Goal: Communication & Community: Answer question/provide support

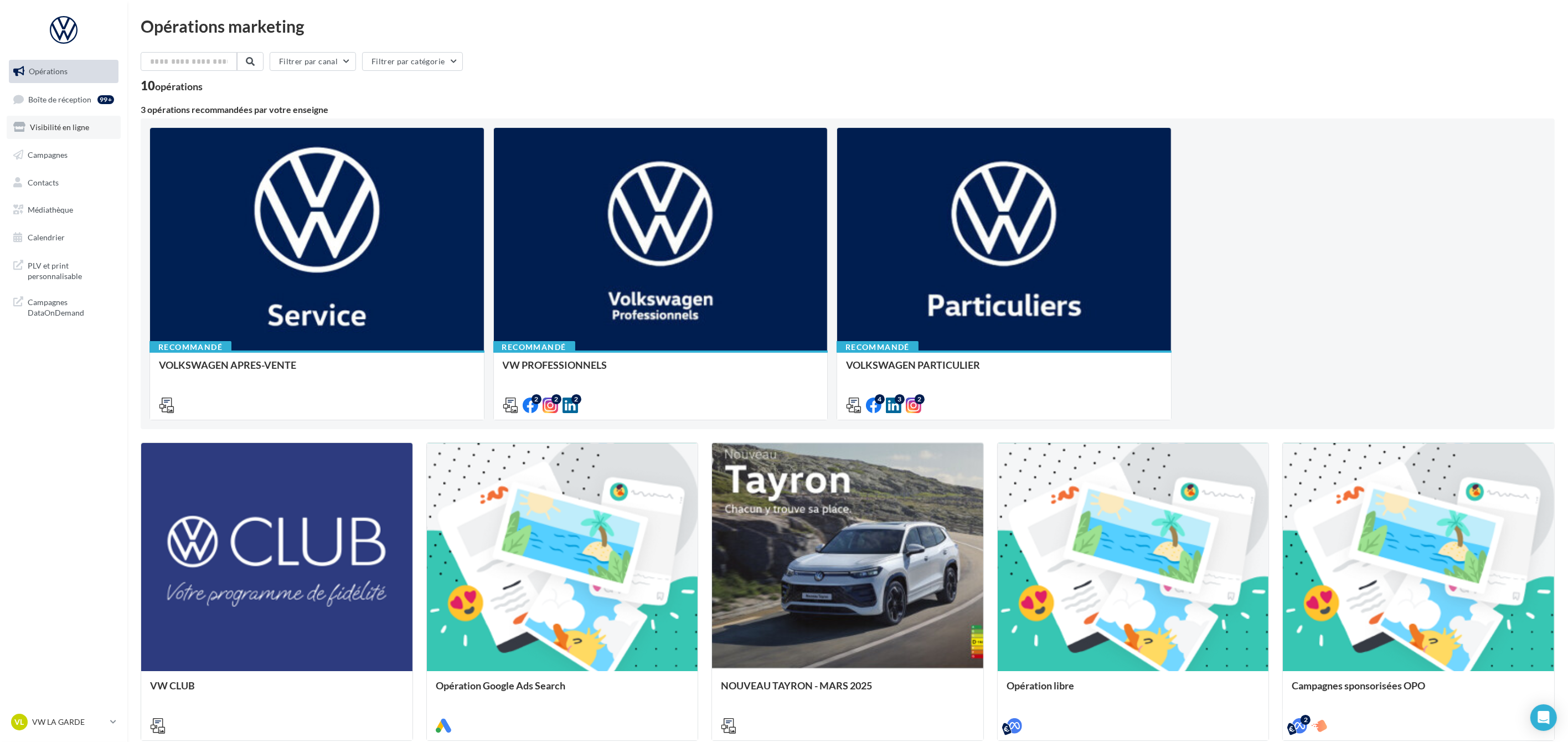
click at [73, 130] on span "Visibilité en ligne" at bounding box center [59, 127] width 59 height 9
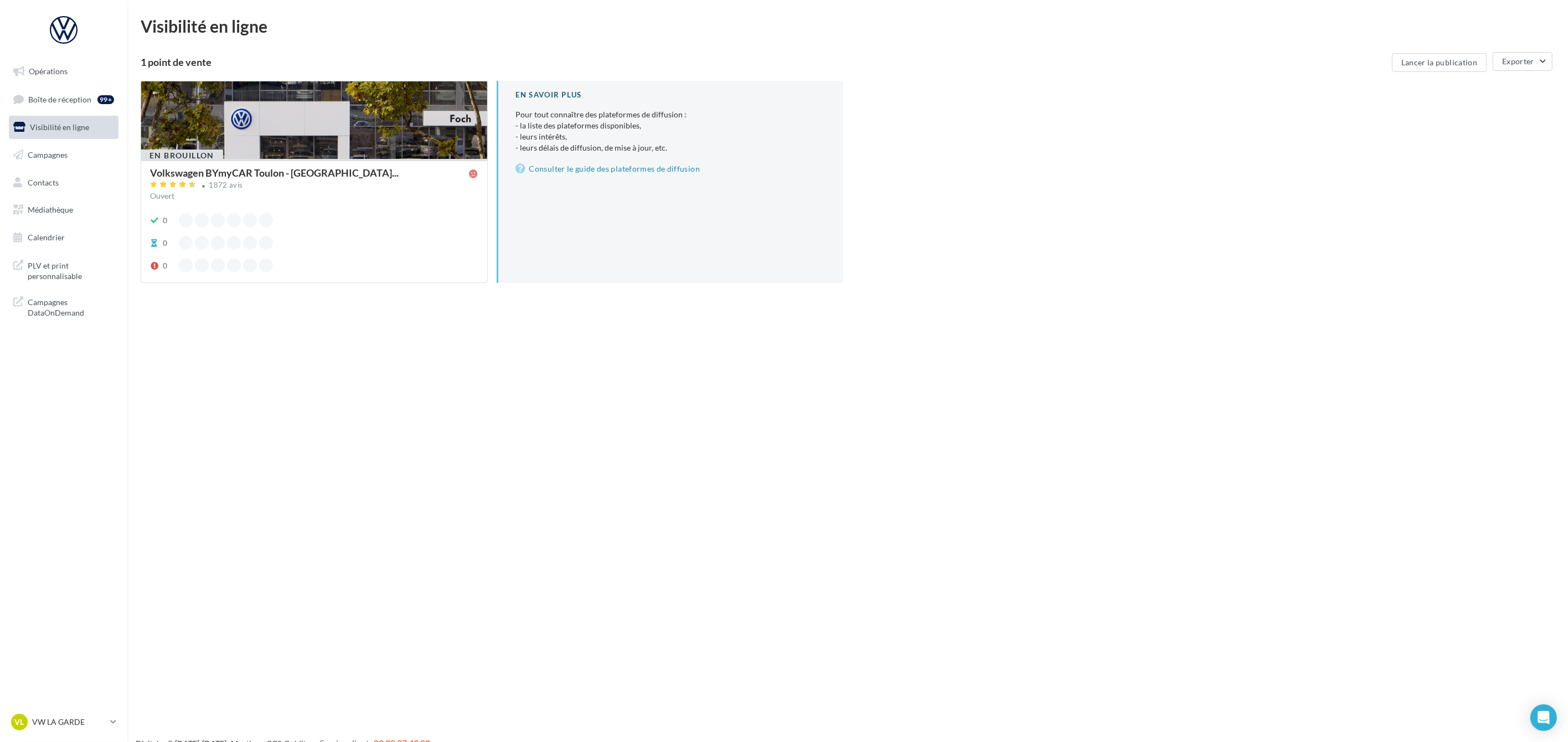
click at [299, 198] on div "Ouvert" at bounding box center [314, 196] width 328 height 11
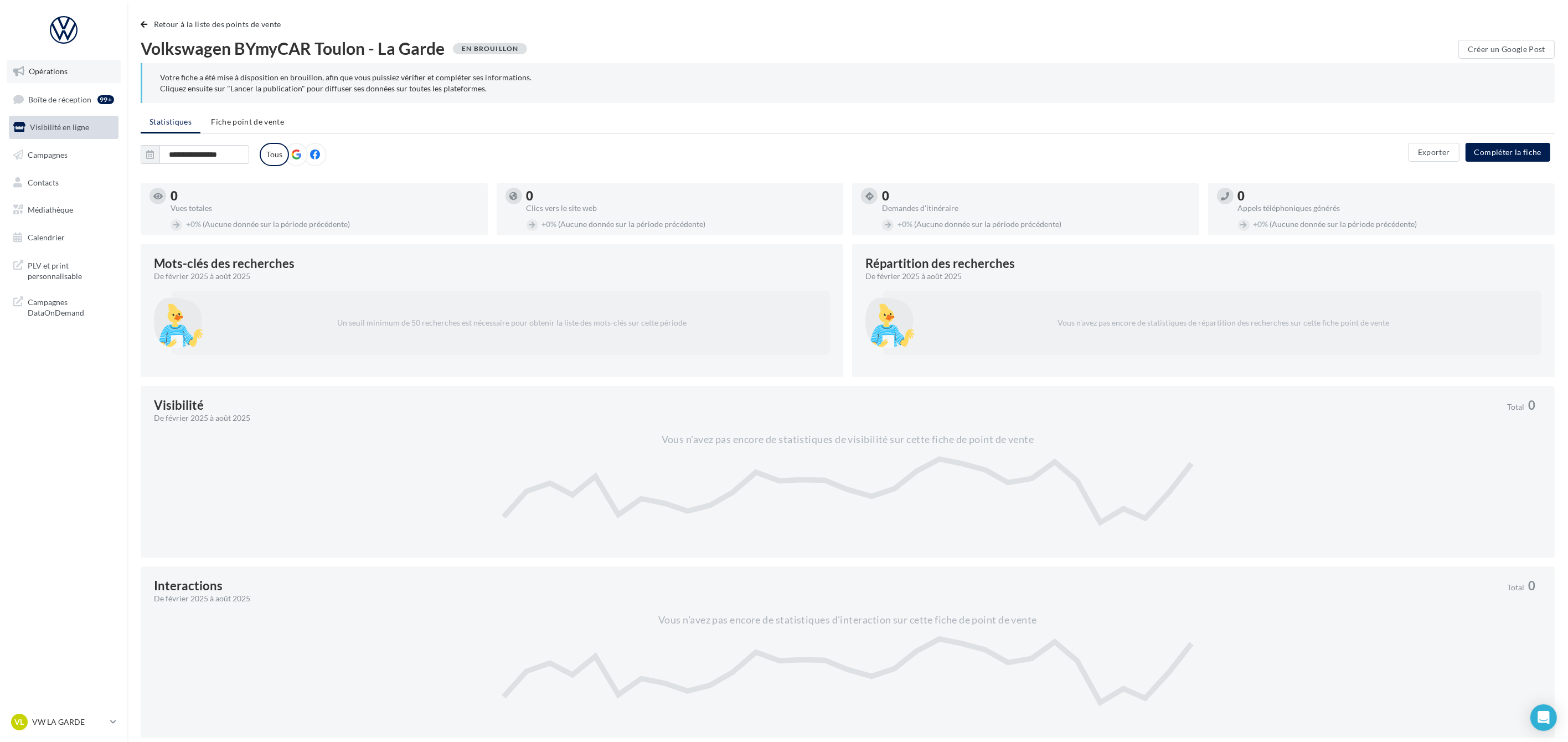
click at [55, 73] on span "Opérations" at bounding box center [48, 71] width 39 height 9
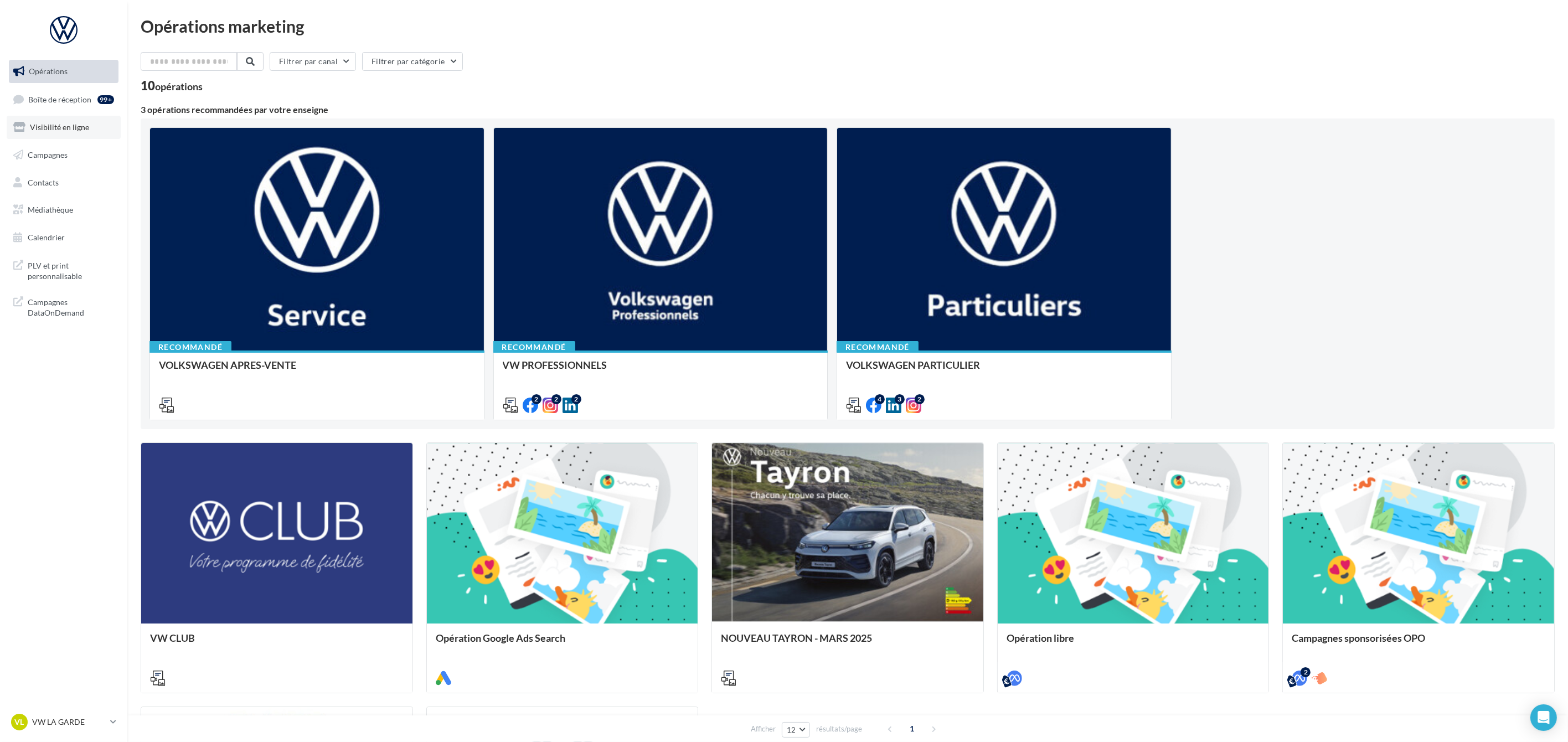
click at [62, 126] on span "Visibilité en ligne" at bounding box center [59, 127] width 59 height 9
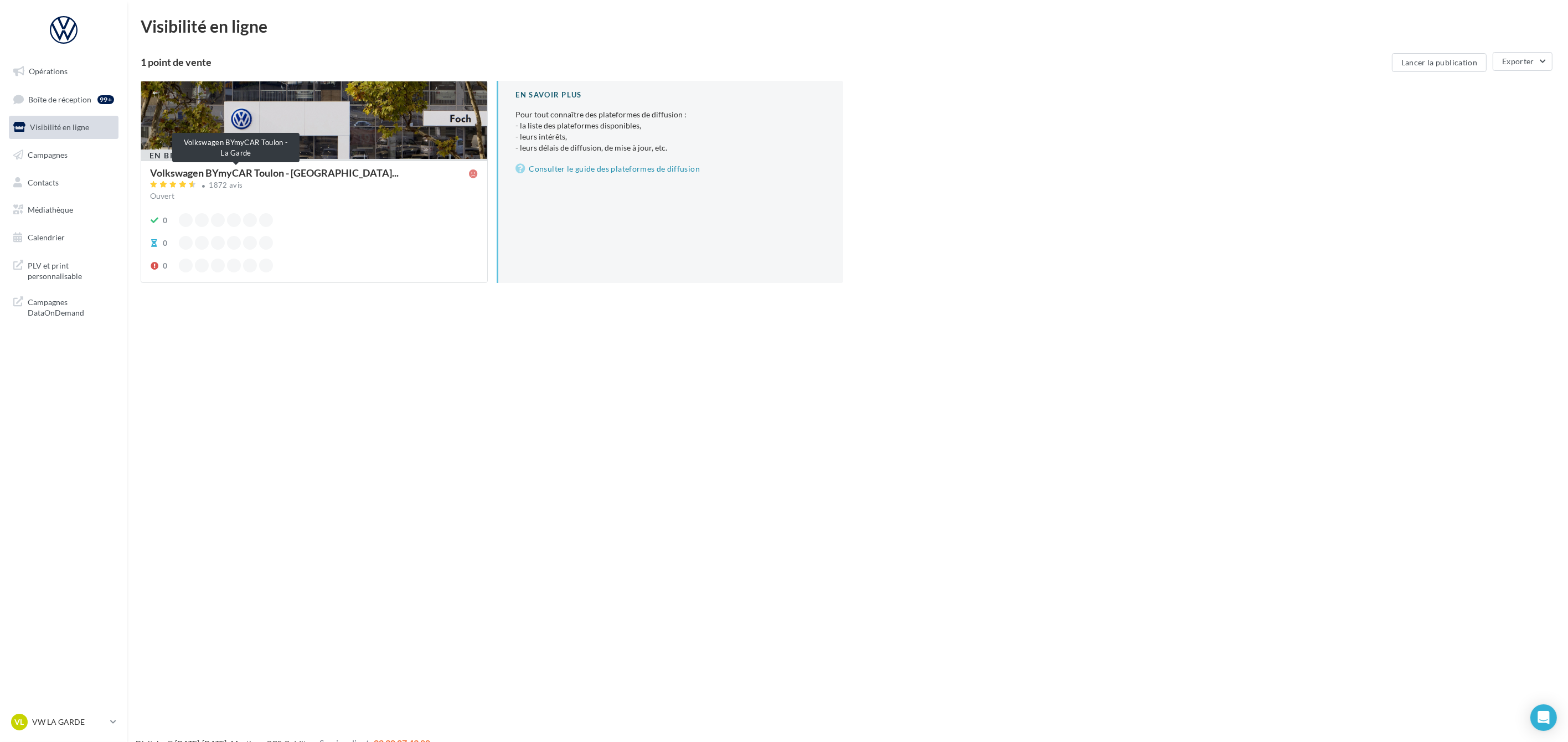
click at [196, 167] on span "Volkswagen BYmyCAR Toulon - La Ga..." at bounding box center [274, 172] width 249 height 10
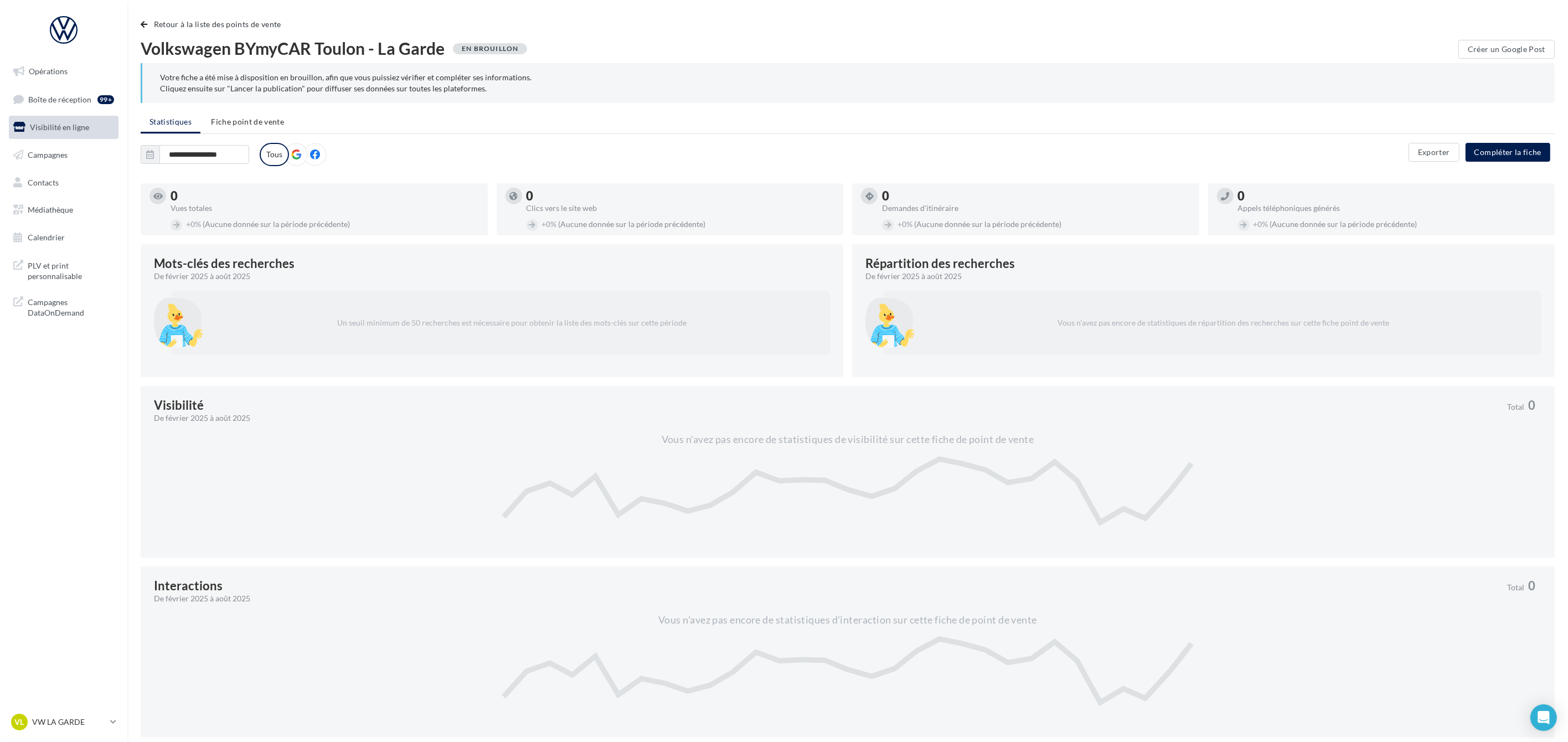
click at [296, 152] on icon at bounding box center [296, 155] width 10 height 10
click at [264, 155] on label "Tous" at bounding box center [274, 155] width 29 height 23
click at [53, 240] on span "Calendrier" at bounding box center [46, 237] width 37 height 9
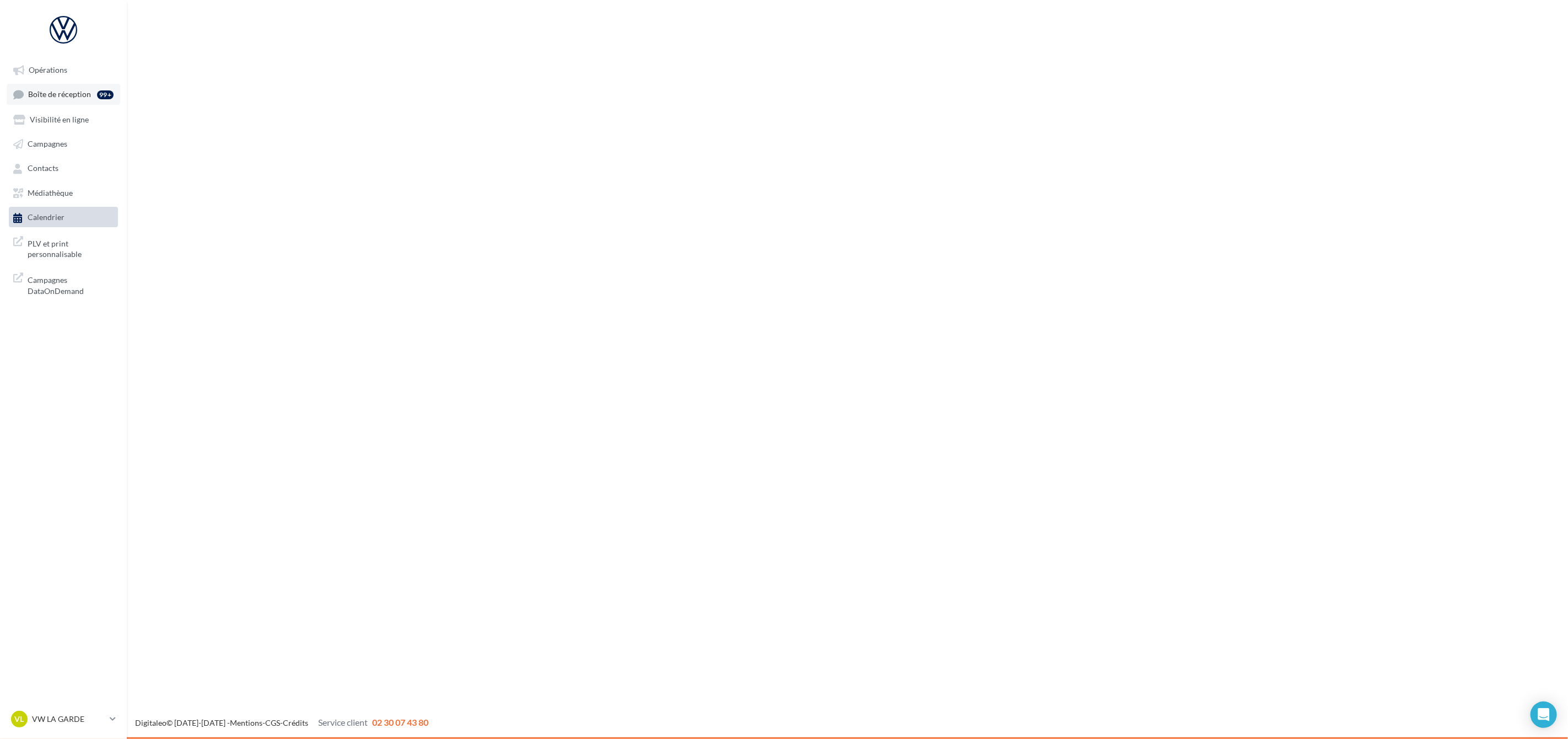
click at [69, 102] on link "Boîte de réception 99+" at bounding box center [63, 94] width 114 height 21
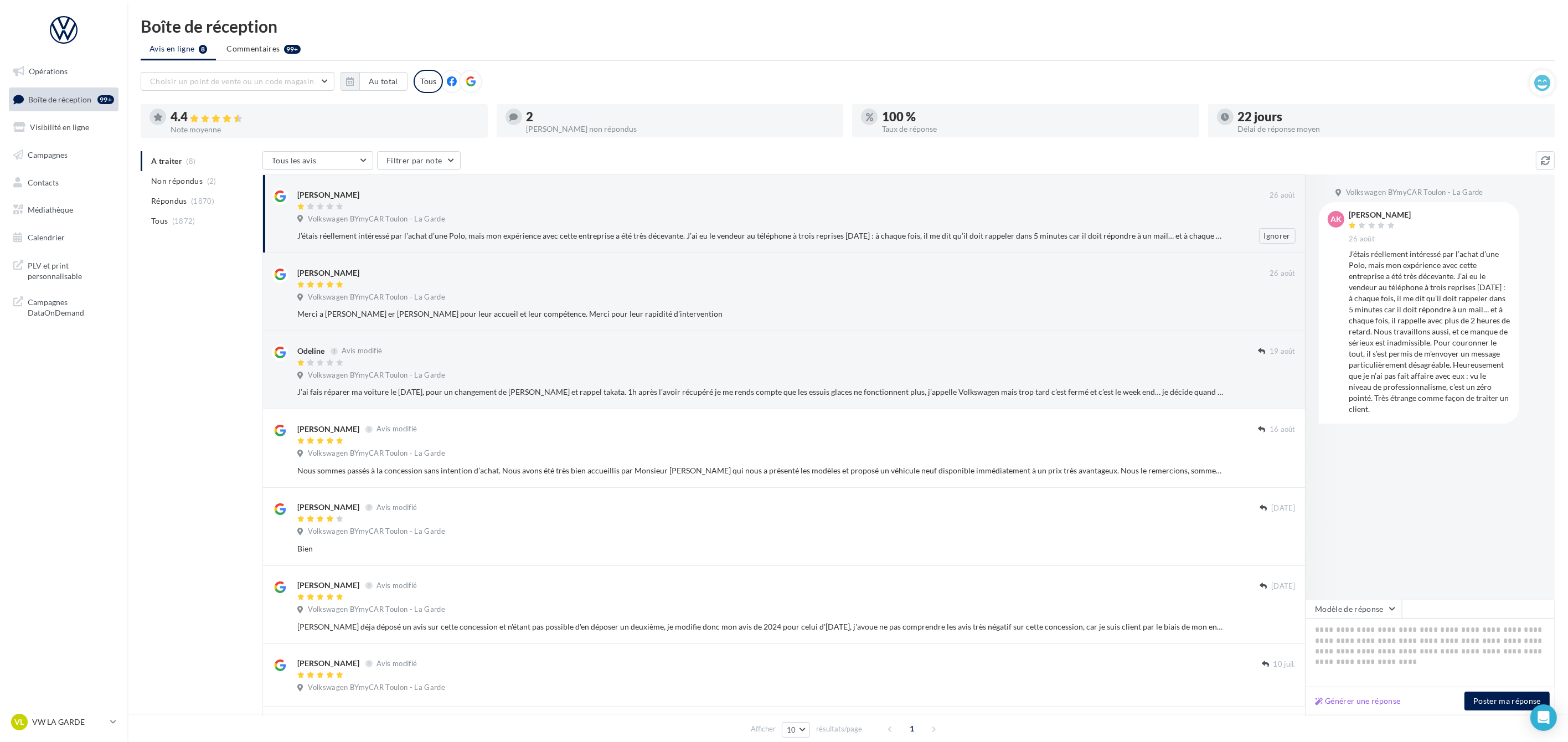
click at [455, 235] on div "J’étais réellement intéressé par l’achat d’une Polo, mais mon expérience avec c…" at bounding box center [760, 236] width 926 height 11
click at [184, 189] on li "Non répondus (2)" at bounding box center [199, 181] width 117 height 20
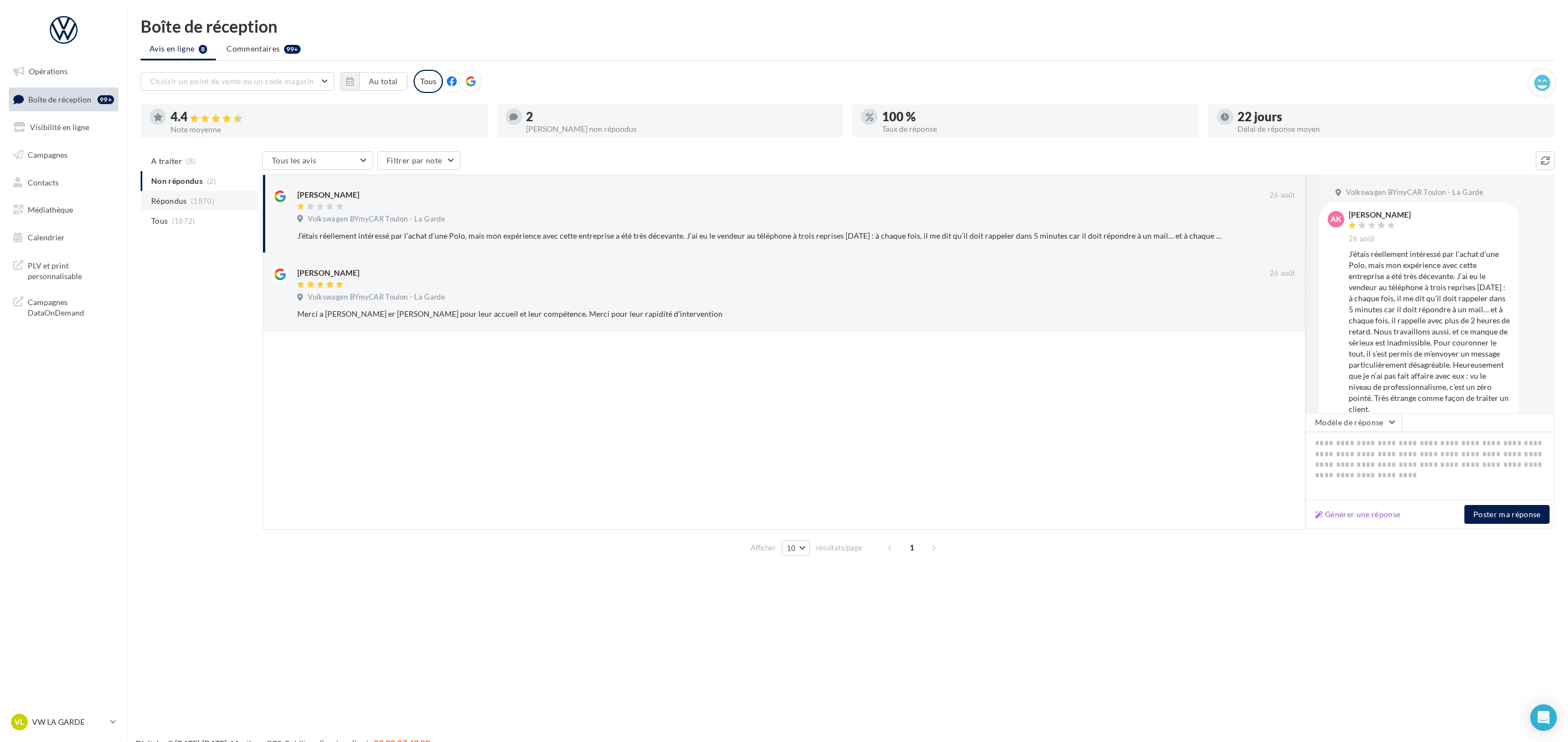
click at [187, 196] on li "Répondus (1870)" at bounding box center [199, 200] width 117 height 20
